Goal: Find contact information: Find contact information

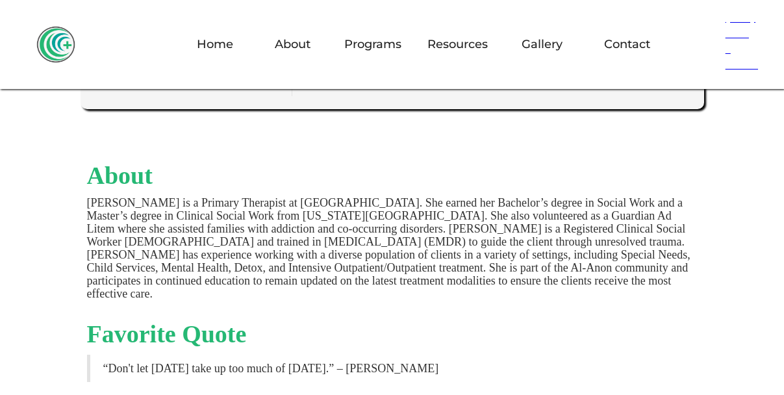
scroll to position [324, 0]
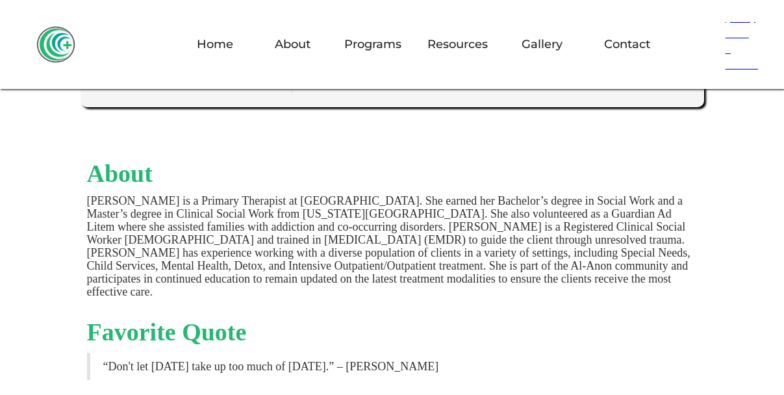
drag, startPoint x: 85, startPoint y: 208, endPoint x: 197, endPoint y: 292, distance: 139.7
drag, startPoint x: 197, startPoint y: 292, endPoint x: 188, endPoint y: 290, distance: 9.3
click at [188, 290] on p "[PERSON_NAME] is a Primary Therapist at [GEOGRAPHIC_DATA]. She earned her Bache…" at bounding box center [392, 246] width 611 height 104
click at [186, 289] on p "[PERSON_NAME] is a Primary Therapist at [GEOGRAPHIC_DATA]. She earned her Bache…" at bounding box center [392, 246] width 611 height 104
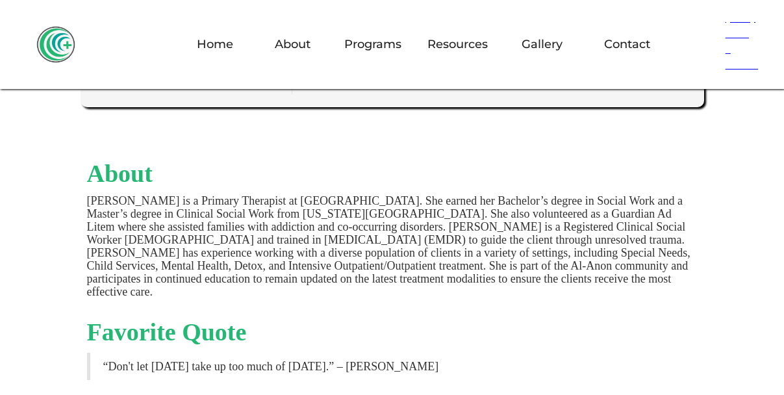
click at [186, 289] on p "[PERSON_NAME] is a Primary Therapist at [GEOGRAPHIC_DATA]. She earned her Bache…" at bounding box center [392, 246] width 611 height 104
click at [181, 290] on p "[PERSON_NAME] is a Primary Therapist at [GEOGRAPHIC_DATA]. She earned her Bache…" at bounding box center [392, 246] width 611 height 104
drag, startPoint x: 181, startPoint y: 292, endPoint x: 55, endPoint y: 207, distance: 152.1
click at [303, 287] on p "[PERSON_NAME] is a Primary Therapist at [GEOGRAPHIC_DATA]. She earned her Bache…" at bounding box center [392, 246] width 611 height 104
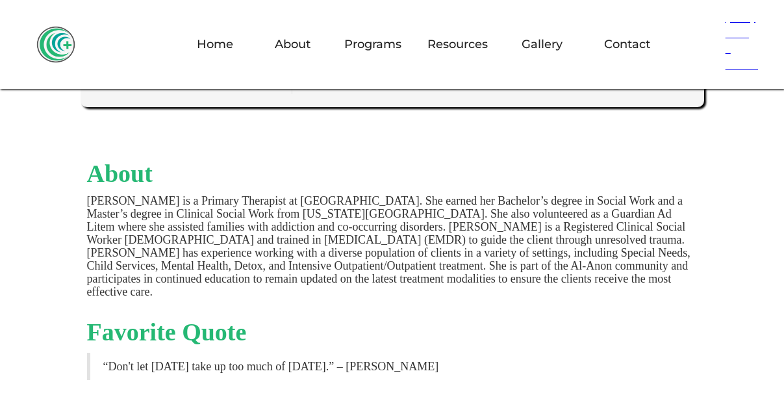
click at [290, 294] on p "[PERSON_NAME] is a Primary Therapist at [GEOGRAPHIC_DATA]. She earned her Bache…" at bounding box center [392, 246] width 611 height 104
drag, startPoint x: 285, startPoint y: 292, endPoint x: 64, endPoint y: 205, distance: 237.4
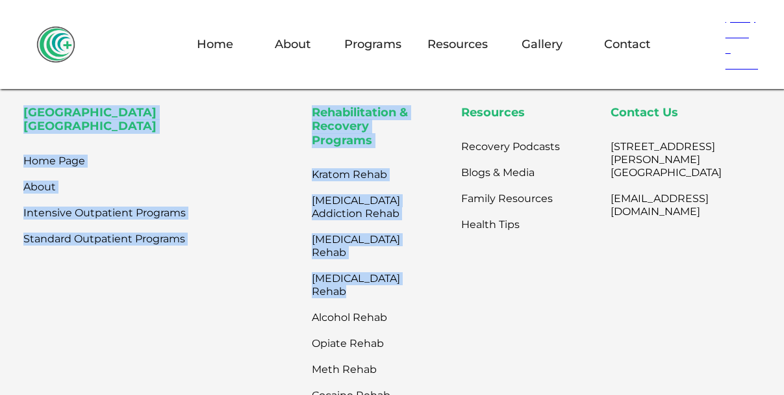
scroll to position [1429, 0]
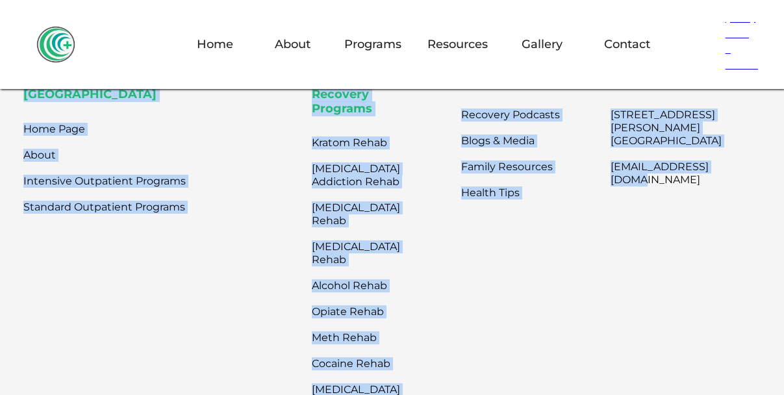
drag, startPoint x: 10, startPoint y: 143, endPoint x: 733, endPoint y: 178, distance: 723.3
click at [733, 178] on div "Ready to get started? 866-887-[GEOGRAPHIC_DATA] Recovery Center Home Page About…" at bounding box center [392, 284] width 784 height 729
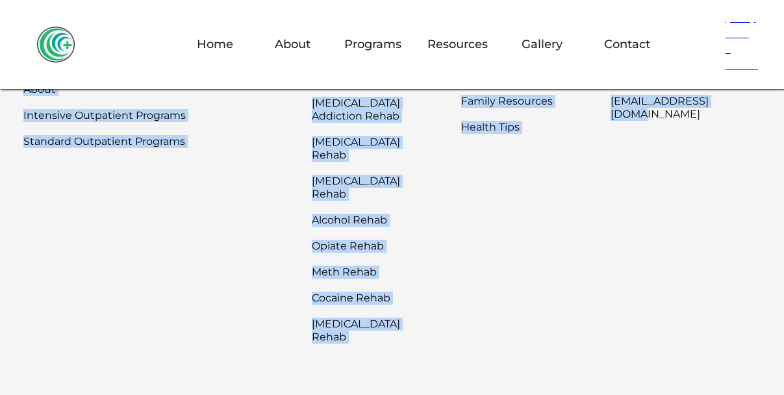
click at [665, 238] on div "Contact Us [STREET_ADDRESS][PERSON_NAME] [EMAIL_ADDRESS][DOMAIN_NAME]" at bounding box center [686, 179] width 150 height 342
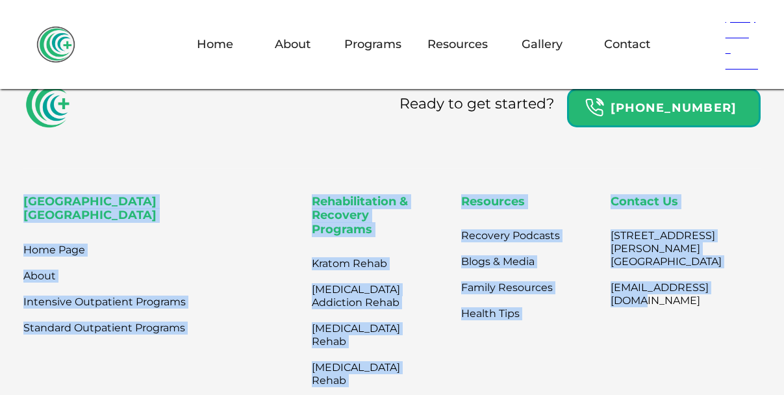
scroll to position [1299, 0]
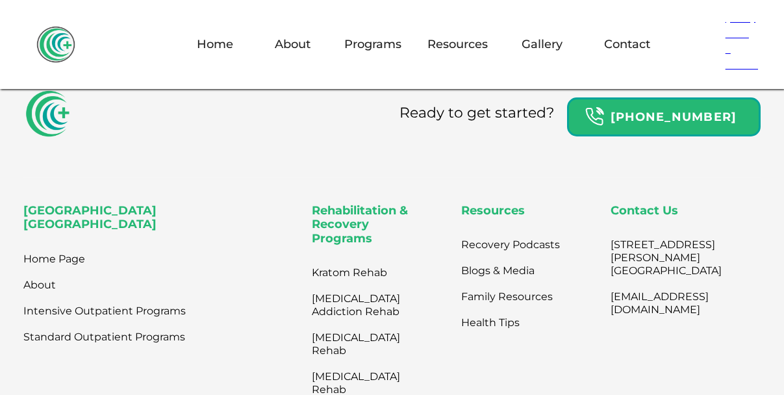
click at [288, 160] on div "Ready to get started? [PHONE_NUMBER]" at bounding box center [391, 133] width 737 height 89
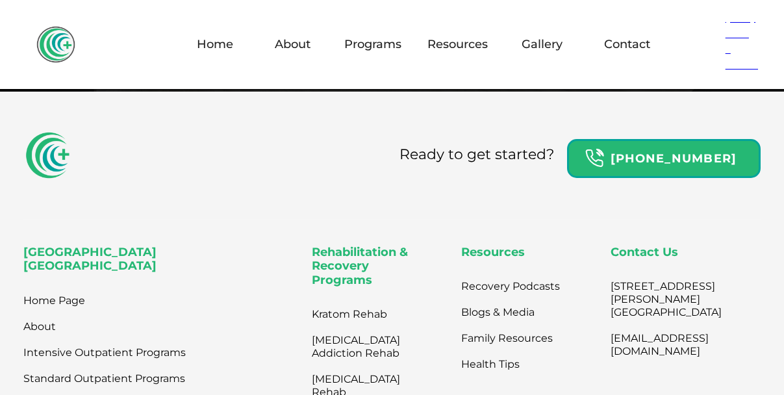
scroll to position [1234, 0]
